Goal: Task Accomplishment & Management: Manage account settings

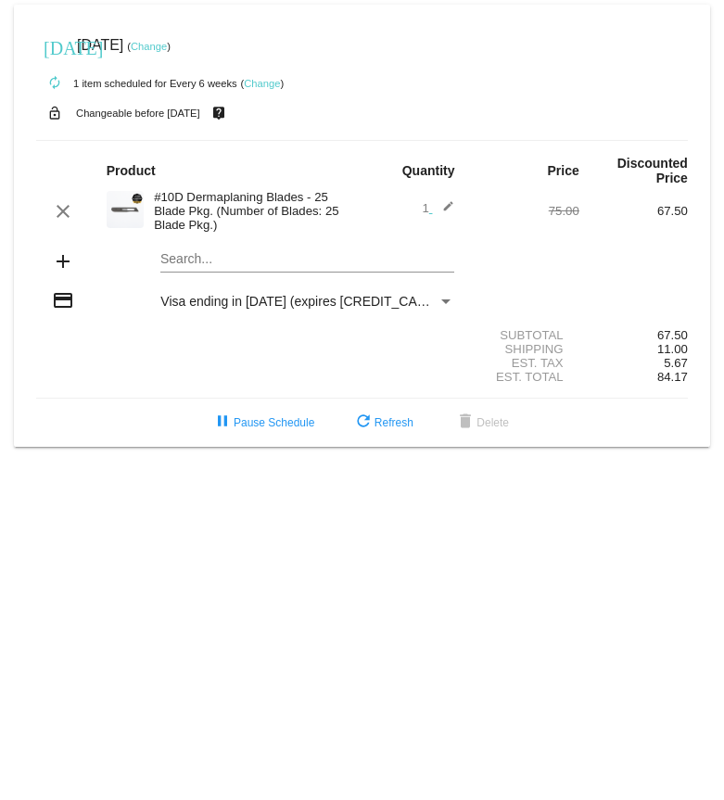
click at [276, 88] on link "Change" at bounding box center [262, 83] width 36 height 11
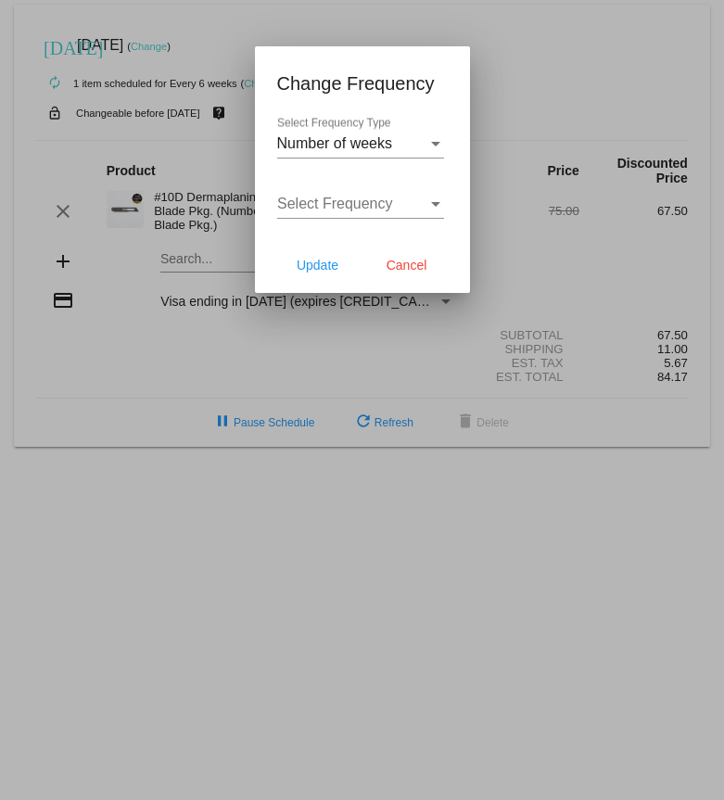
click at [421, 150] on div "Number of weeks" at bounding box center [352, 143] width 150 height 17
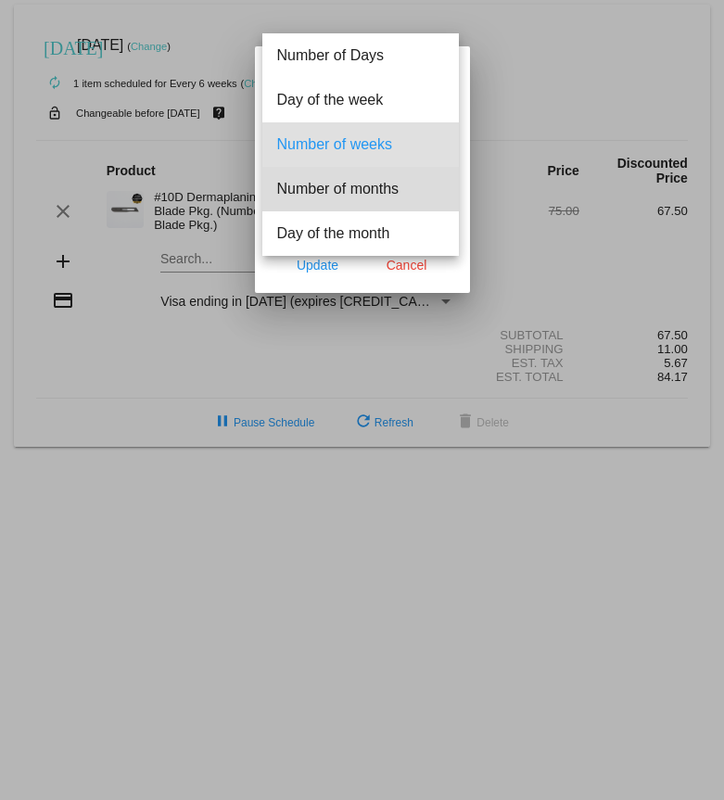
click at [361, 192] on span "Number of months" at bounding box center [360, 189] width 167 height 44
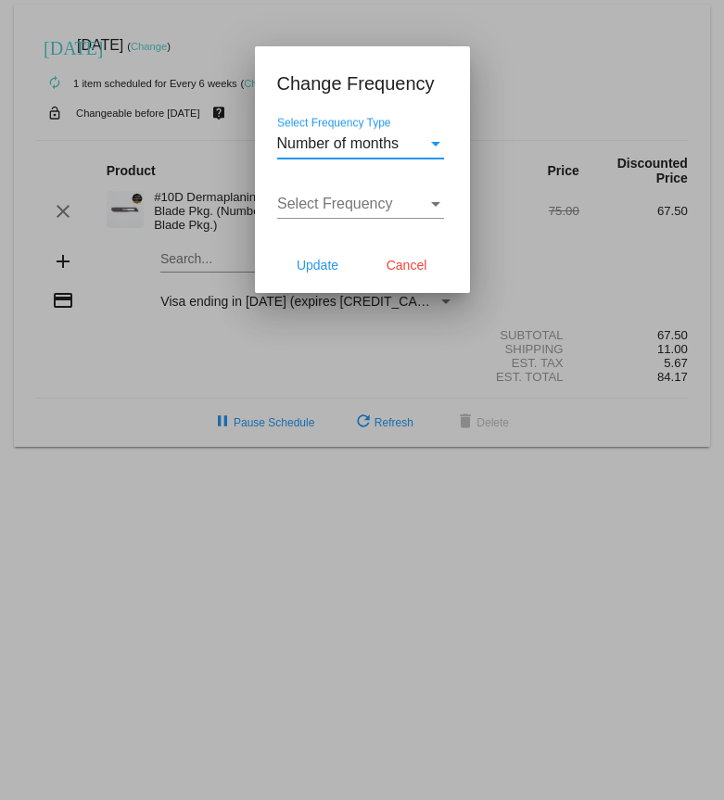
click at [404, 196] on div "Select Frequency Select Frequency" at bounding box center [360, 198] width 167 height 42
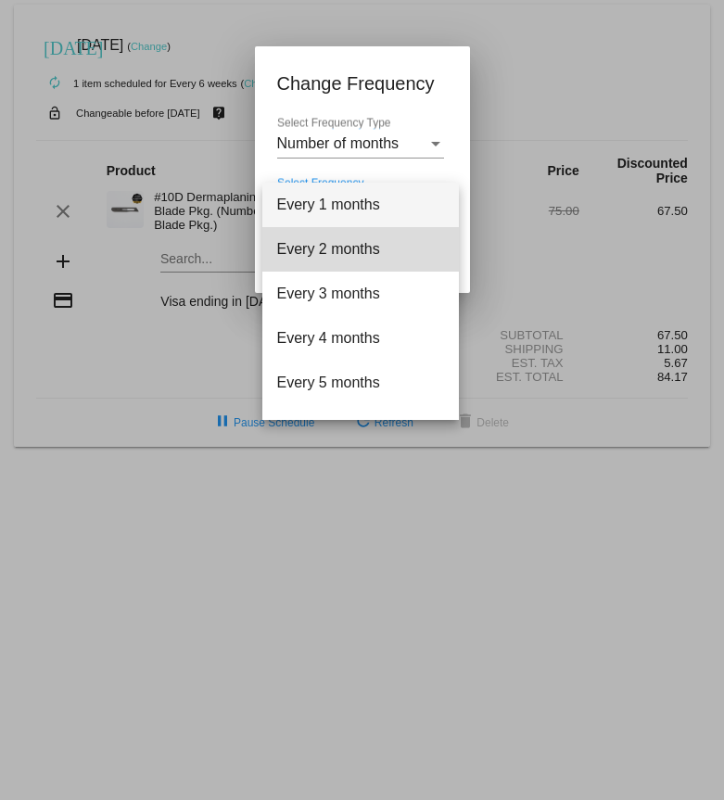
click at [379, 244] on span "Every 2 months" at bounding box center [360, 249] width 167 height 44
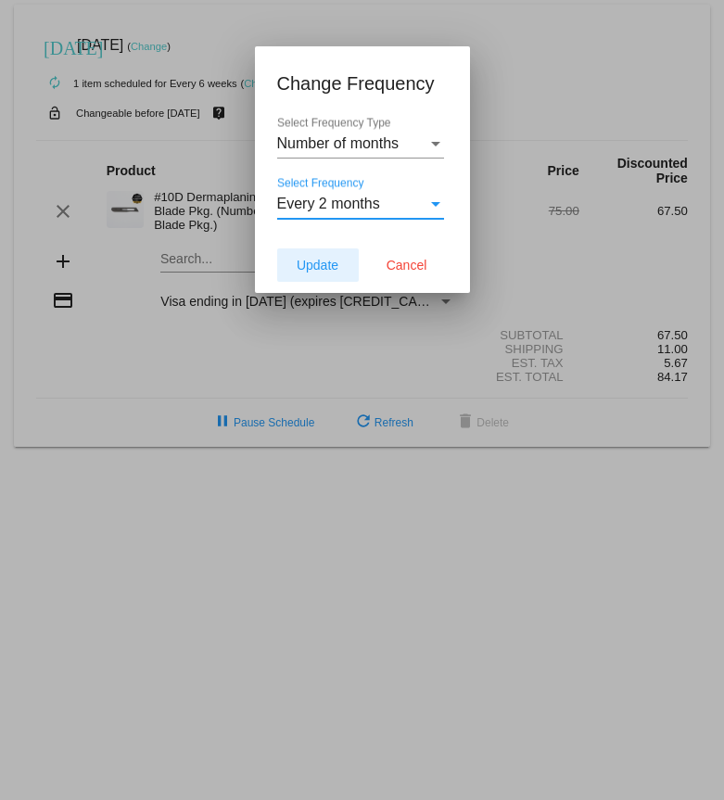
click at [329, 278] on button "Update" at bounding box center [318, 264] width 82 height 33
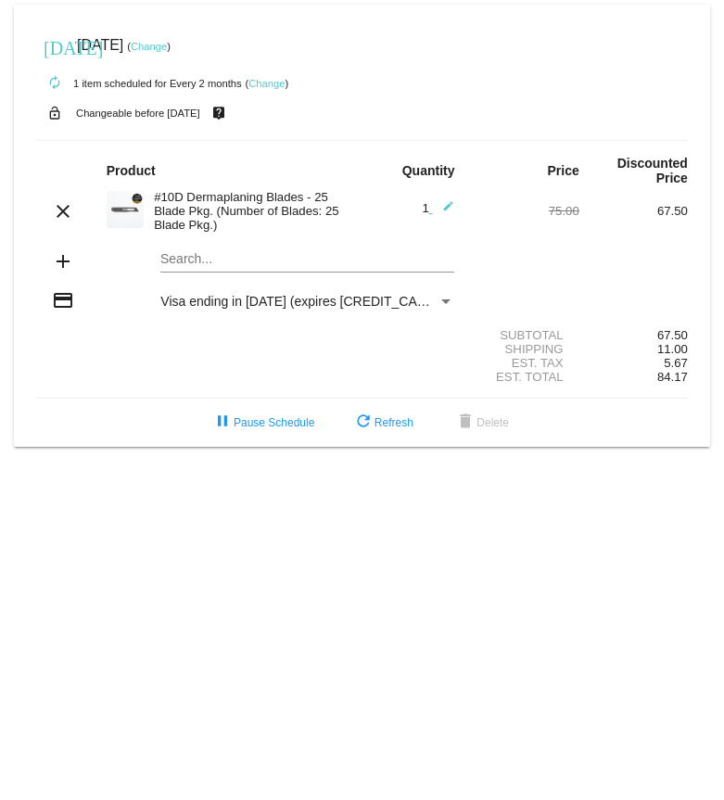
click at [167, 51] on link "Change" at bounding box center [149, 46] width 36 height 11
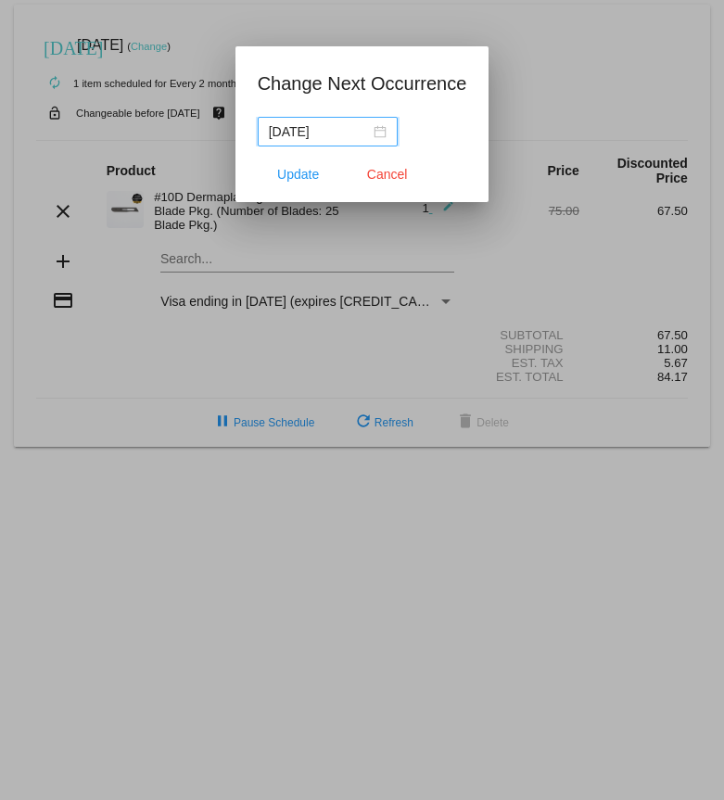
click at [336, 133] on input "[DATE]" at bounding box center [319, 131] width 101 height 20
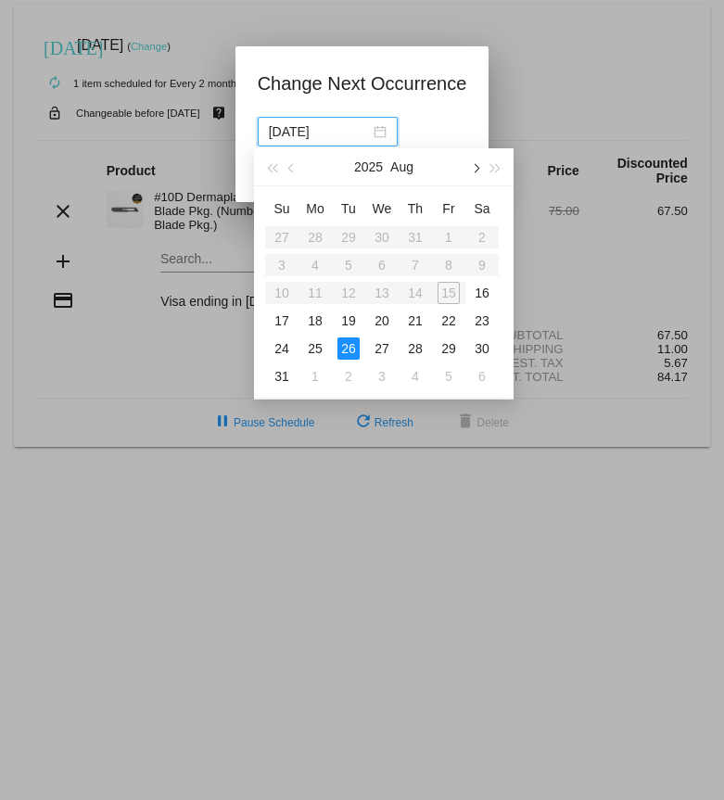
click at [476, 171] on span "button" at bounding box center [474, 168] width 9 height 9
click at [348, 356] on div "30" at bounding box center [348, 348] width 22 height 22
type input "[DATE]"
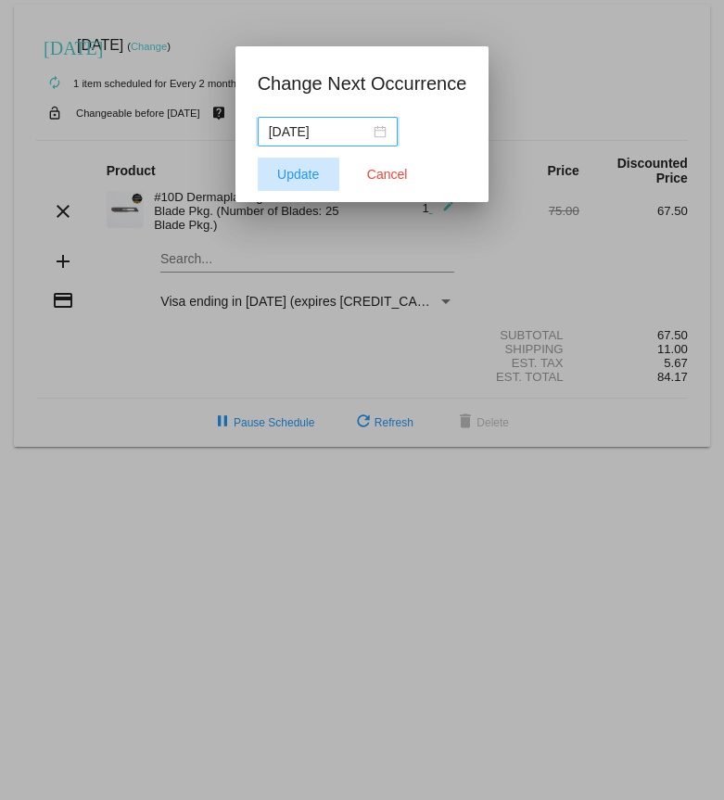
click at [299, 179] on span "Update" at bounding box center [298, 174] width 42 height 15
